Goal: Task Accomplishment & Management: Manage account settings

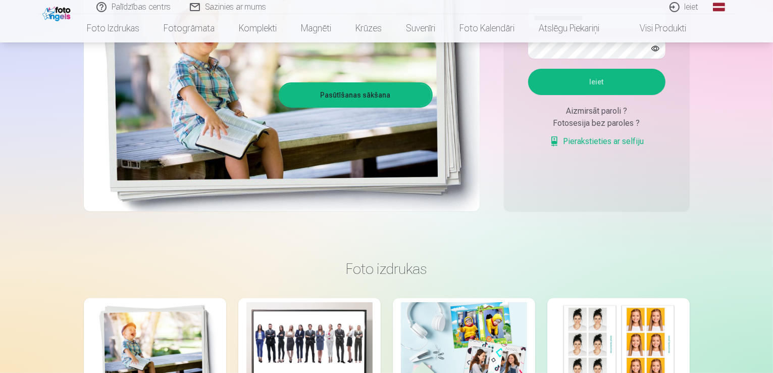
scroll to position [151, 0]
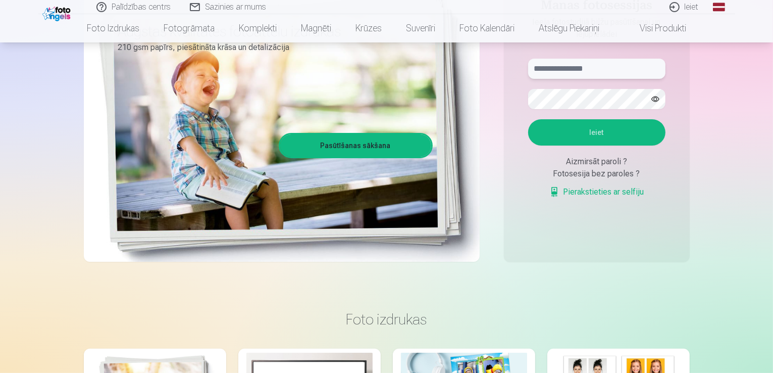
click at [622, 65] on input "text" at bounding box center [596, 69] width 137 height 20
type input "**********"
click at [603, 134] on button "Ieiet" at bounding box center [596, 132] width 137 height 26
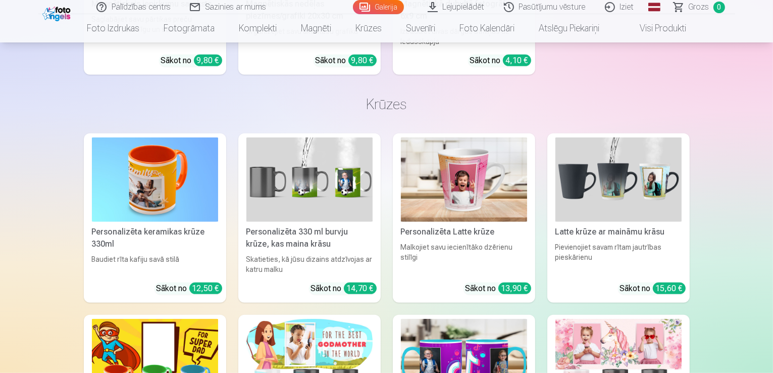
scroll to position [8320, 0]
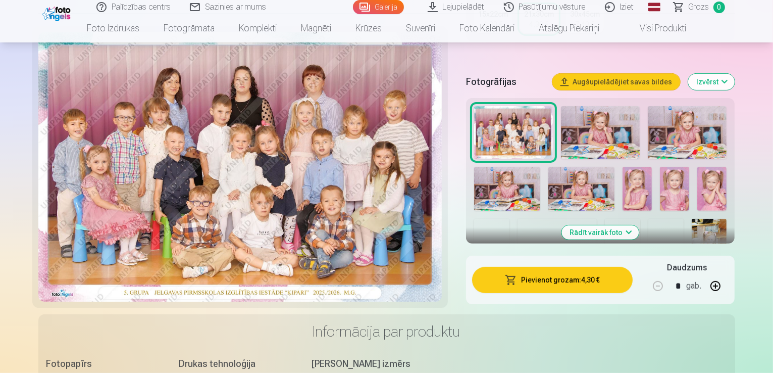
scroll to position [252, 0]
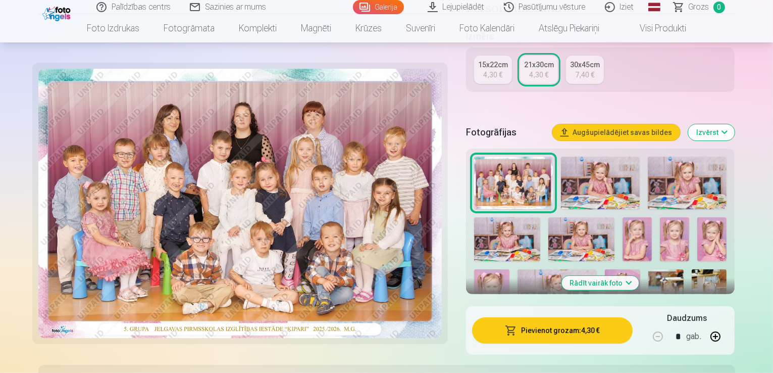
click at [256, 213] on img at bounding box center [239, 203] width 403 height 269
click at [260, 194] on img at bounding box center [239, 203] width 403 height 269
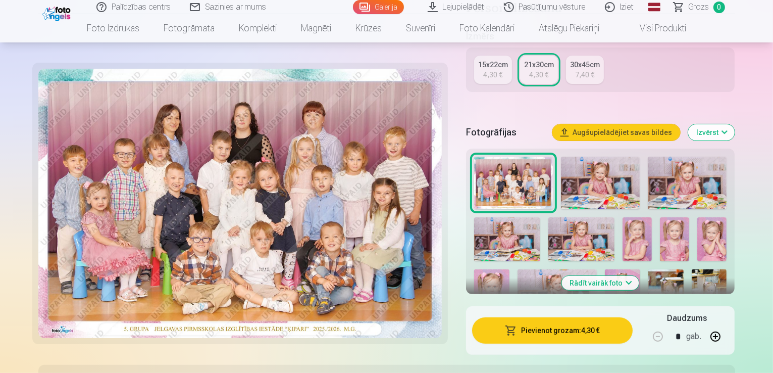
click at [260, 194] on img at bounding box center [239, 203] width 403 height 269
click at [593, 156] on img at bounding box center [600, 182] width 79 height 52
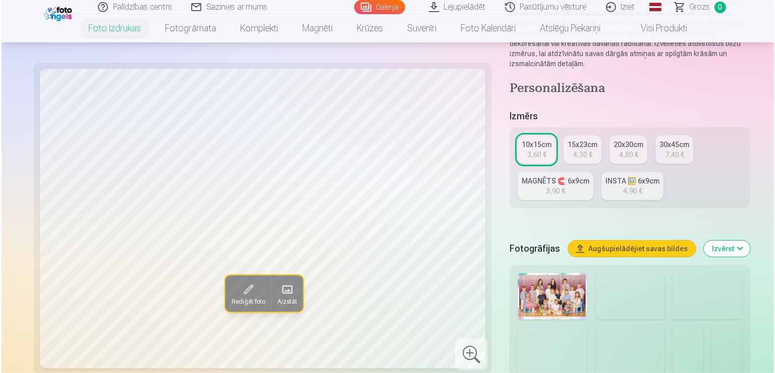
scroll to position [303, 0]
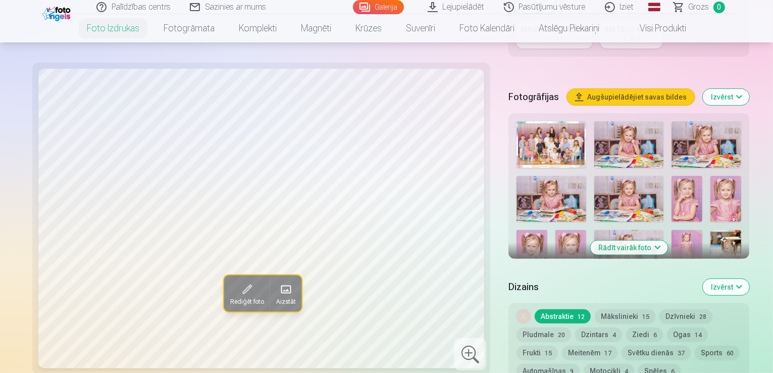
click at [594, 121] on img at bounding box center [629, 144] width 70 height 46
click at [671, 121] on img at bounding box center [706, 144] width 70 height 46
click at [586, 176] on img at bounding box center [550, 199] width 69 height 46
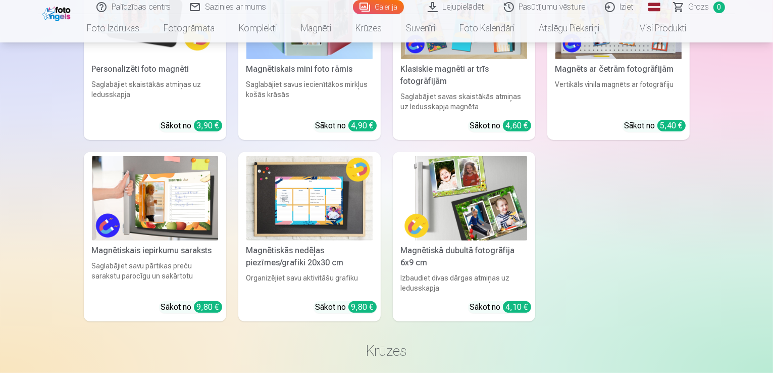
scroll to position [8024, 0]
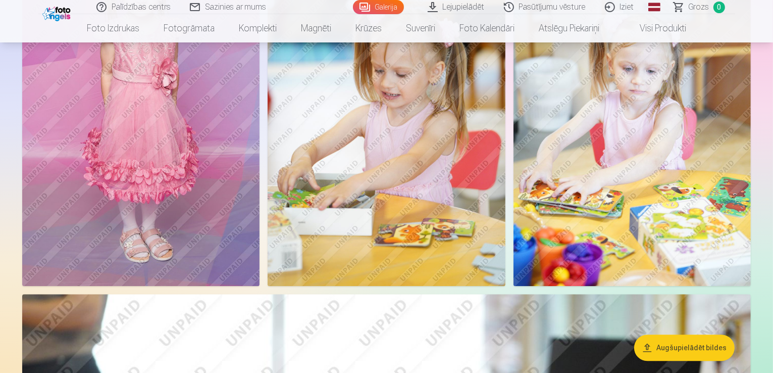
scroll to position [2726, 0]
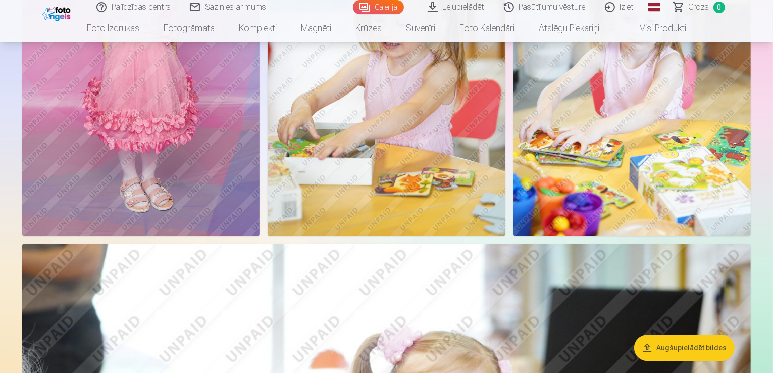
drag, startPoint x: 576, startPoint y: 199, endPoint x: 547, endPoint y: 185, distance: 32.7
click at [259, 182] on img at bounding box center [140, 57] width 237 height 356
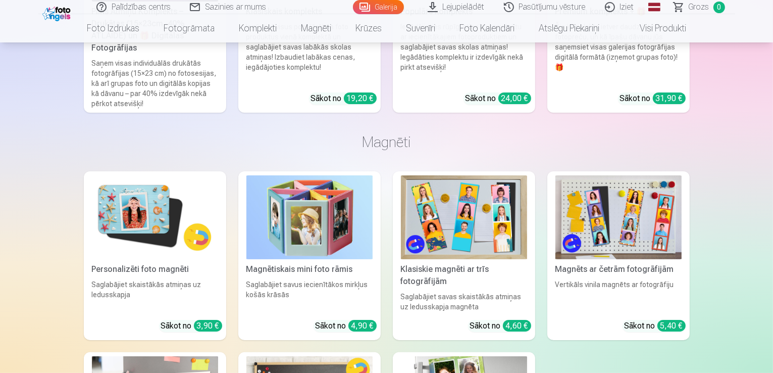
scroll to position [8228, 0]
